Goal: Information Seeking & Learning: Compare options

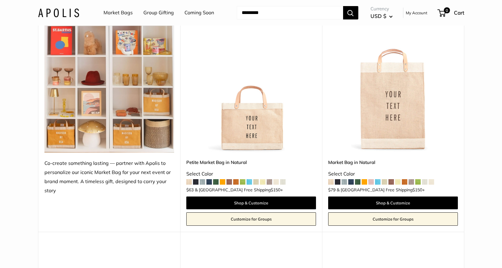
scroll to position [152, 0]
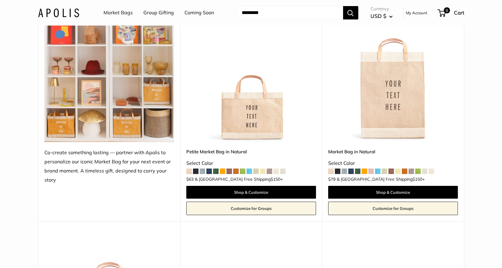
click at [0, 0] on img at bounding box center [0, 0] width 0 height 0
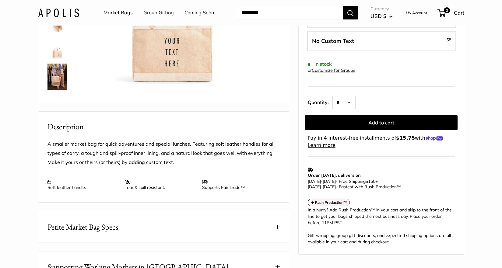
scroll to position [152, 0]
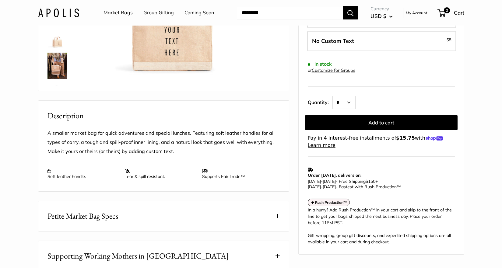
click at [110, 222] on span "Petite Market Bag Specs" at bounding box center [82, 216] width 71 height 12
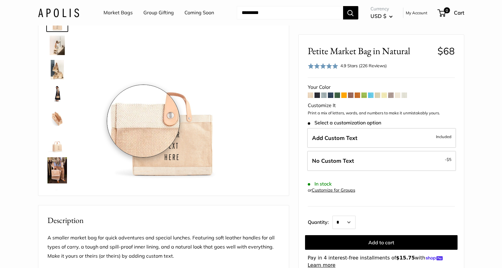
scroll to position [30, 0]
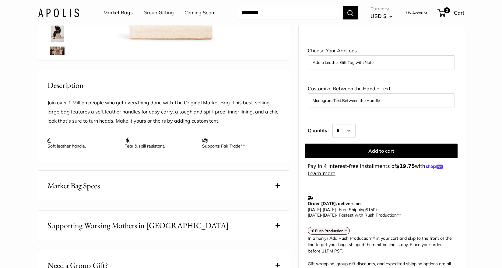
scroll to position [213, 0]
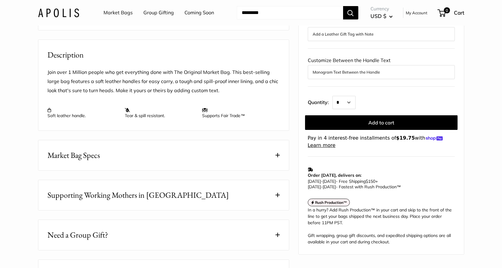
click at [95, 161] on span "Market Bag Specs" at bounding box center [73, 155] width 52 height 12
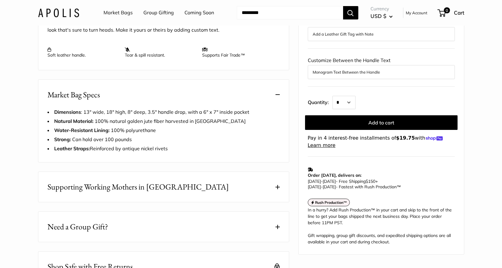
scroll to position [274, 0]
click at [90, 193] on span "Supporting Working Mothers in Bangladesh" at bounding box center [137, 187] width 181 height 12
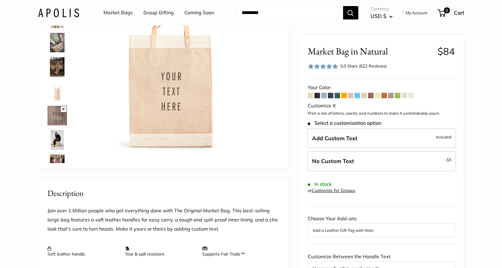
scroll to position [61, 0]
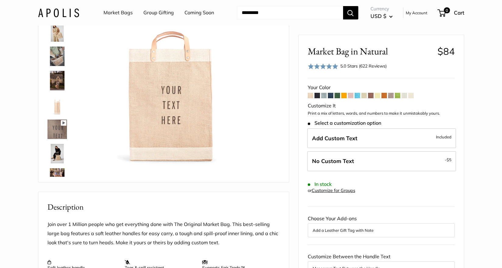
click at [317, 96] on span at bounding box center [317, 95] width 5 height 5
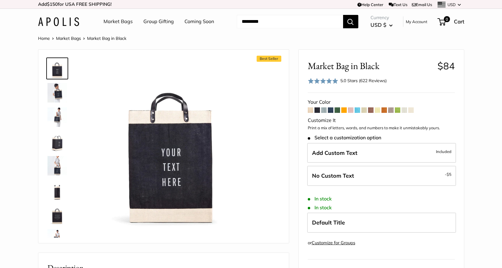
click at [325, 110] on span at bounding box center [323, 109] width 5 height 5
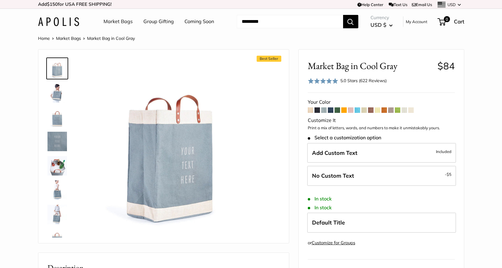
click at [330, 110] on span at bounding box center [330, 109] width 5 height 5
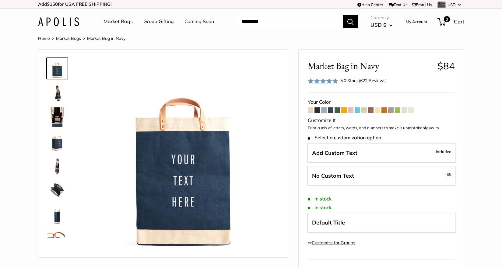
click at [337, 112] on span at bounding box center [337, 109] width 5 height 5
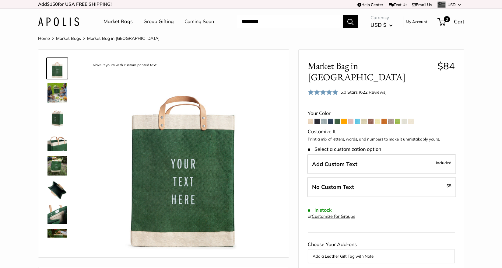
click at [343, 119] on span at bounding box center [343, 121] width 5 height 5
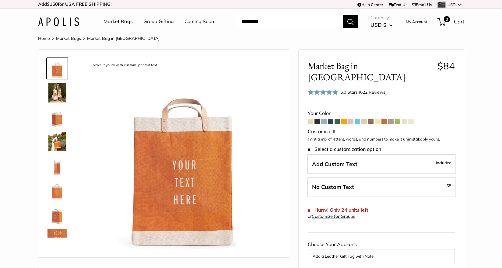
click at [351, 119] on span at bounding box center [350, 121] width 5 height 5
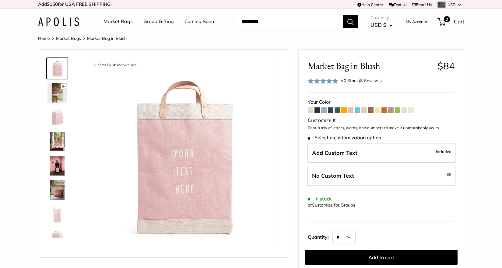
click at [357, 111] on span at bounding box center [357, 109] width 5 height 5
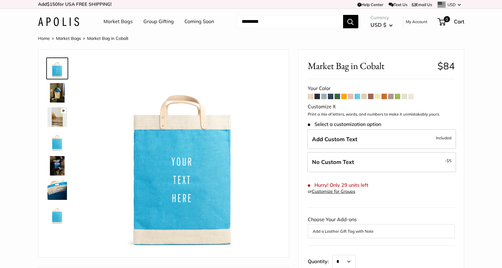
click at [363, 97] on span at bounding box center [363, 96] width 5 height 5
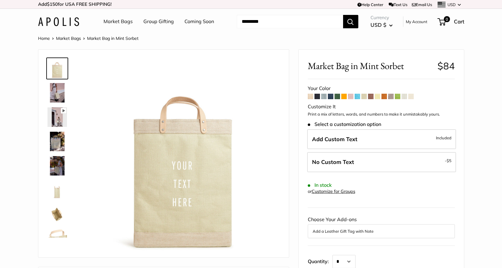
click at [371, 95] on span at bounding box center [370, 96] width 5 height 5
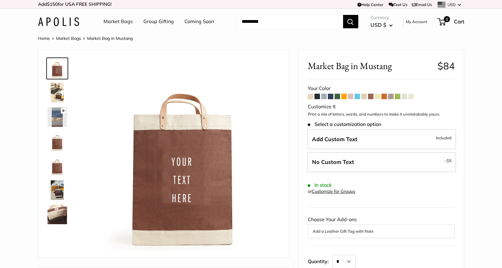
click at [377, 97] on span at bounding box center [377, 96] width 5 height 5
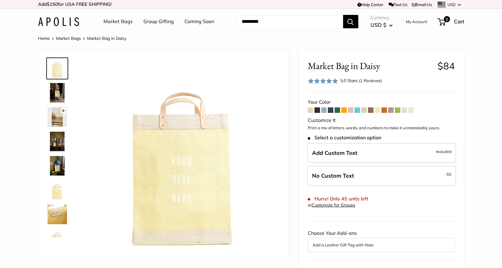
click at [385, 110] on span at bounding box center [383, 109] width 5 height 5
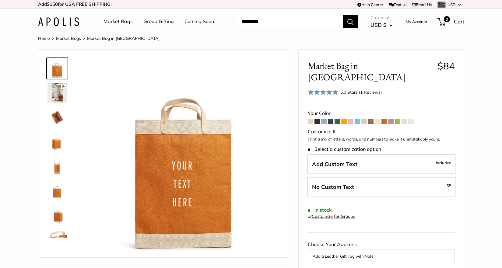
click at [392, 119] on span at bounding box center [390, 121] width 5 height 5
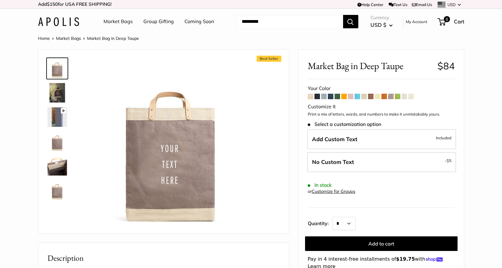
click at [398, 97] on span at bounding box center [397, 96] width 5 height 5
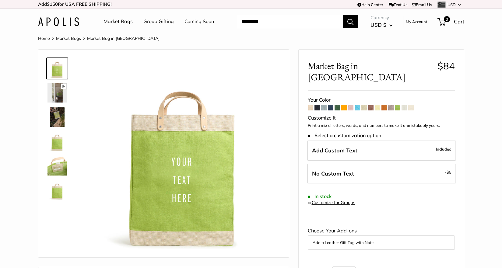
click at [405, 105] on span at bounding box center [404, 107] width 5 height 5
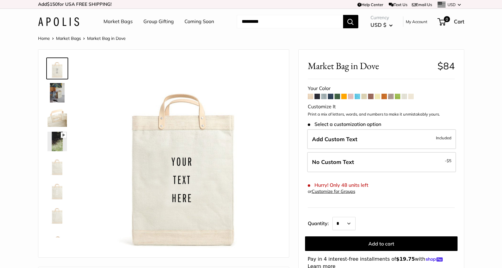
click at [412, 98] on span at bounding box center [410, 96] width 5 height 5
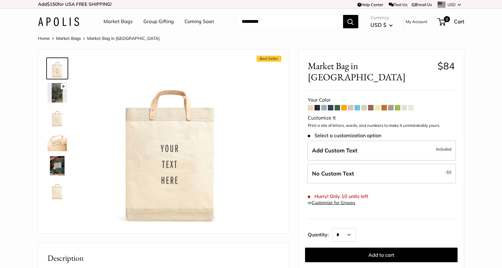
click at [311, 105] on span at bounding box center [310, 107] width 5 height 5
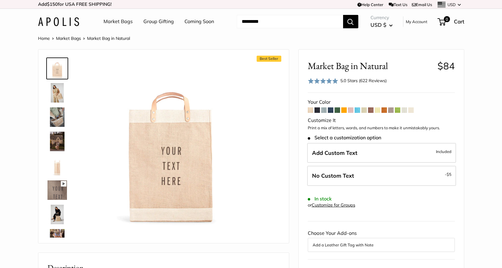
click at [390, 111] on span at bounding box center [390, 109] width 5 height 5
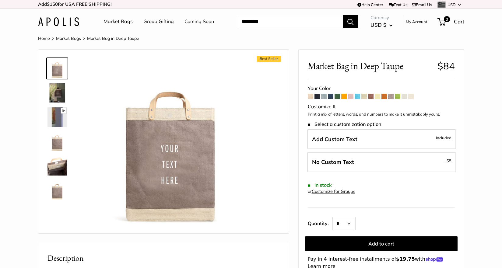
click at [60, 90] on img at bounding box center [56, 92] width 19 height 19
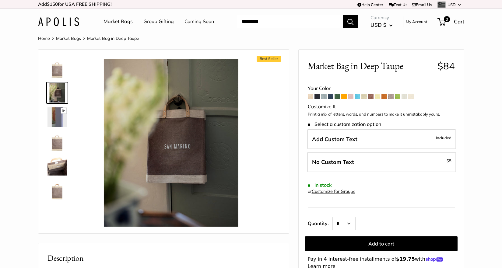
click at [56, 118] on img at bounding box center [56, 116] width 19 height 19
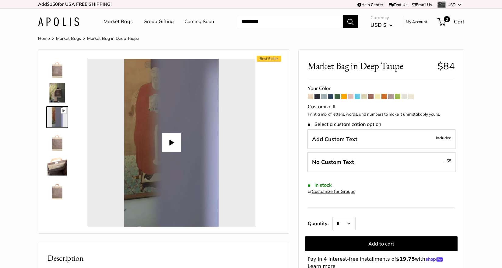
click at [59, 142] on img at bounding box center [56, 141] width 19 height 19
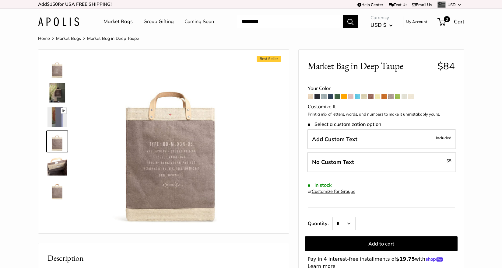
click at [58, 163] on img at bounding box center [56, 165] width 19 height 19
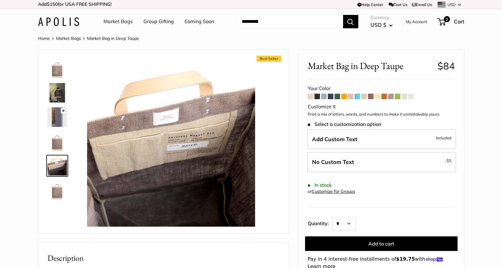
click at [54, 190] on img at bounding box center [56, 190] width 19 height 19
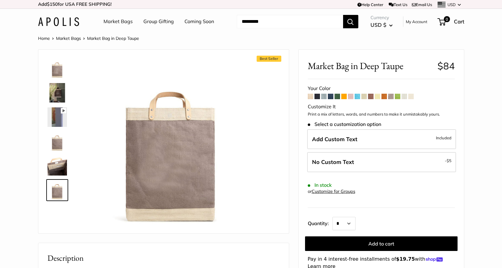
click at [53, 165] on img at bounding box center [56, 165] width 19 height 19
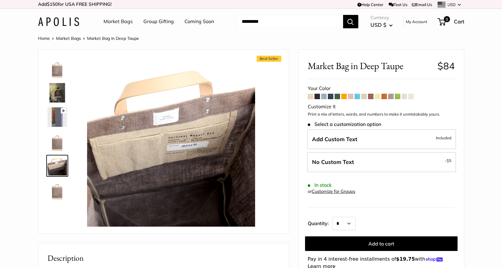
click at [55, 141] on img at bounding box center [56, 141] width 19 height 19
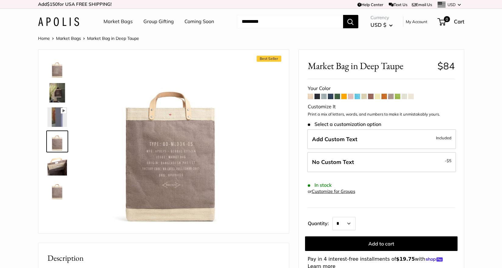
click at [58, 165] on img at bounding box center [56, 165] width 19 height 19
